Goal: Navigation & Orientation: Find specific page/section

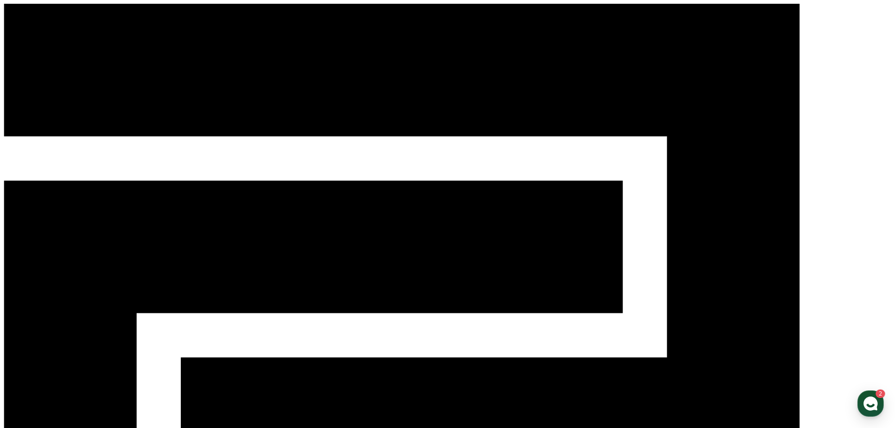
drag, startPoint x: 0, startPoint y: 0, endPoint x: 170, endPoint y: 16, distance: 170.9
select select "**********"
